Goal: Task Accomplishment & Management: Manage account settings

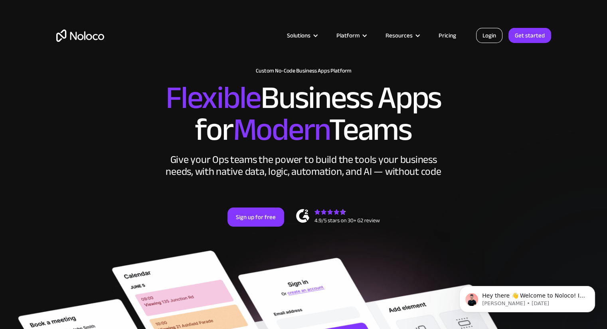
click at [481, 33] on link "Login" at bounding box center [489, 35] width 26 height 15
click at [491, 35] on link "Login" at bounding box center [489, 35] width 26 height 15
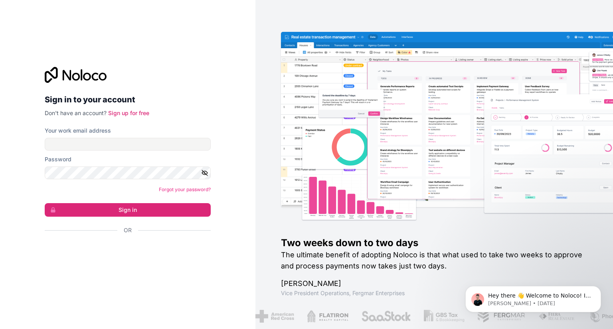
click at [140, 264] on div "Sign in to your account Don't have an account? Sign up for free Your work email…" at bounding box center [127, 164] width 179 height 221
